Goal: Information Seeking & Learning: Learn about a topic

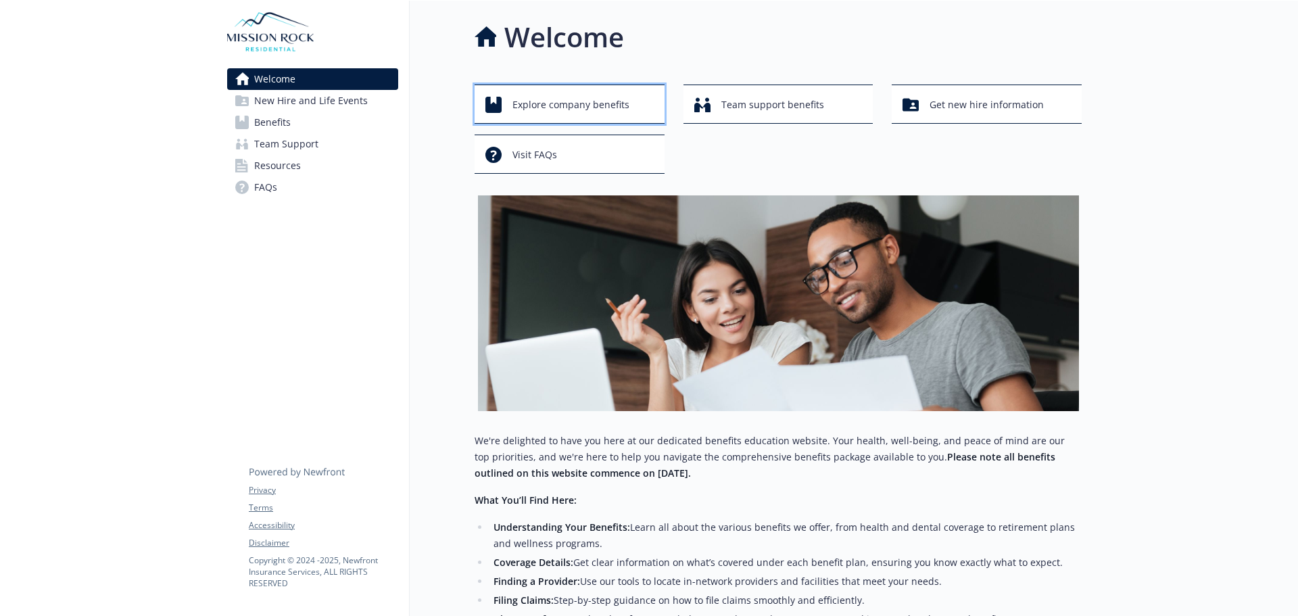
click at [605, 108] on span "Explore company benefits" at bounding box center [571, 105] width 117 height 26
click at [268, 126] on span "Benefits" at bounding box center [272, 123] width 37 height 22
